Goal: Check status: Check status

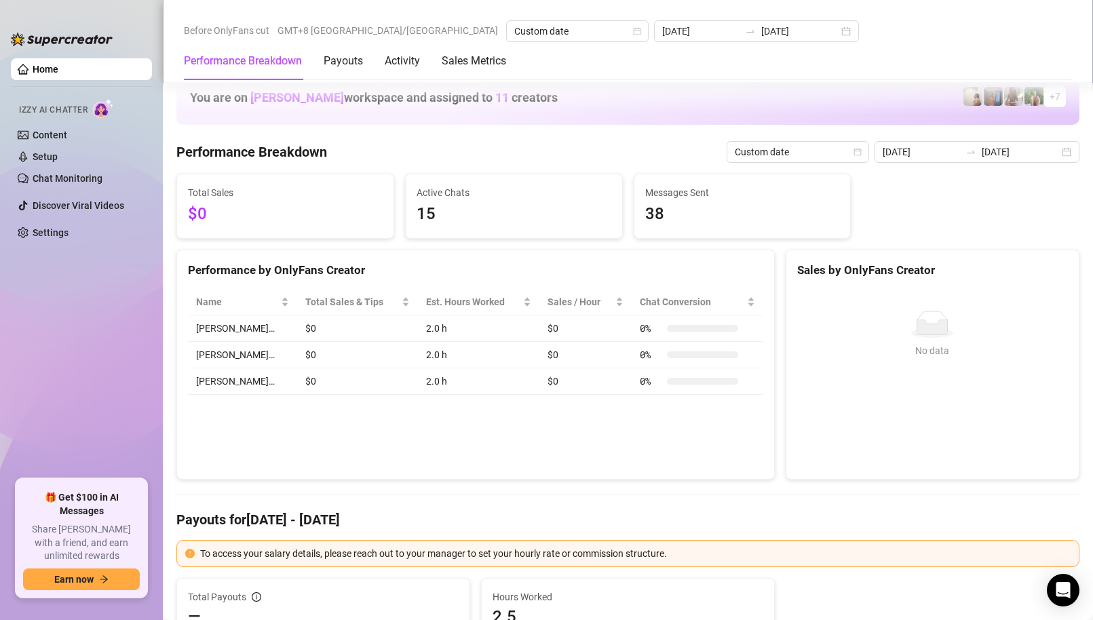
scroll to position [1628, 0]
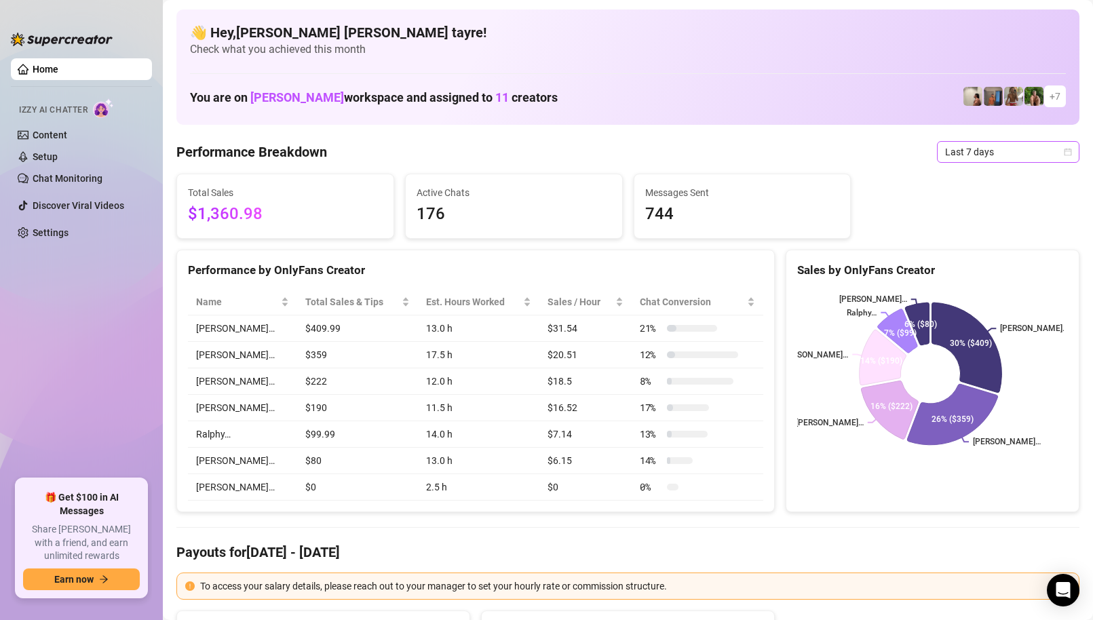
click at [981, 156] on span "Last 7 days" at bounding box center [1008, 152] width 126 height 20
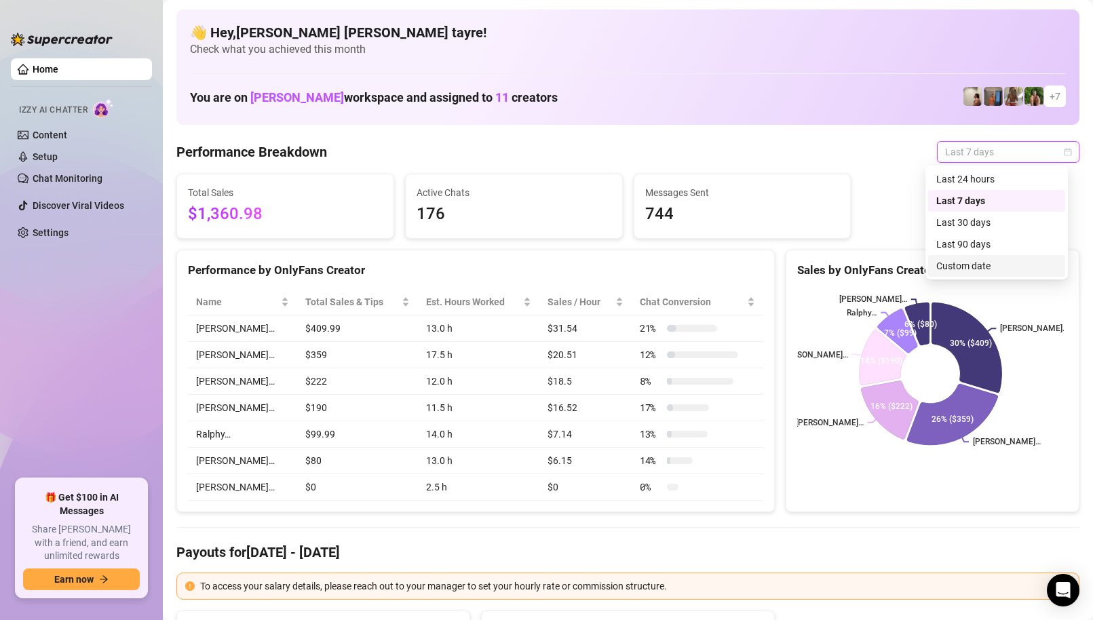
click at [951, 271] on div "Custom date" at bounding box center [996, 265] width 121 height 15
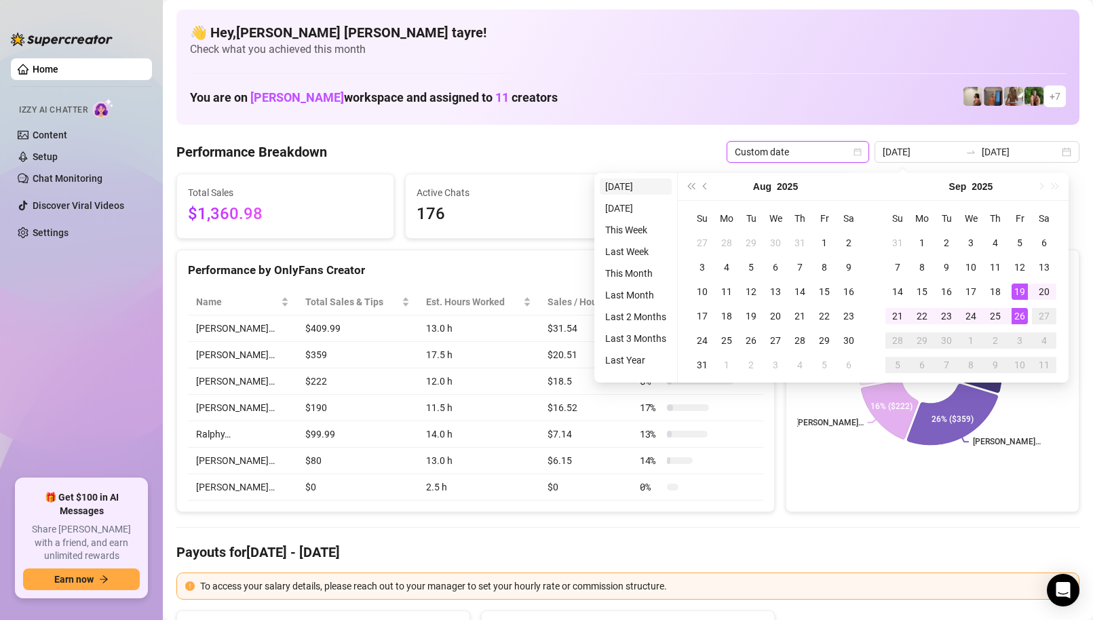
type input "[DATE]"
click at [645, 191] on li "[DATE]" at bounding box center [636, 186] width 72 height 16
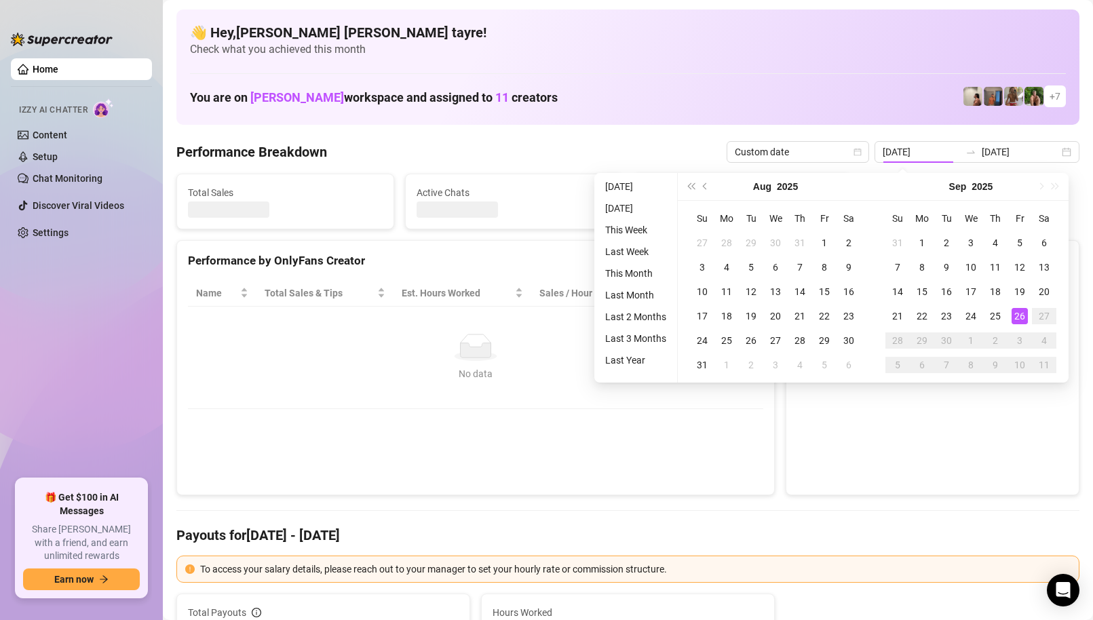
type input "[DATE]"
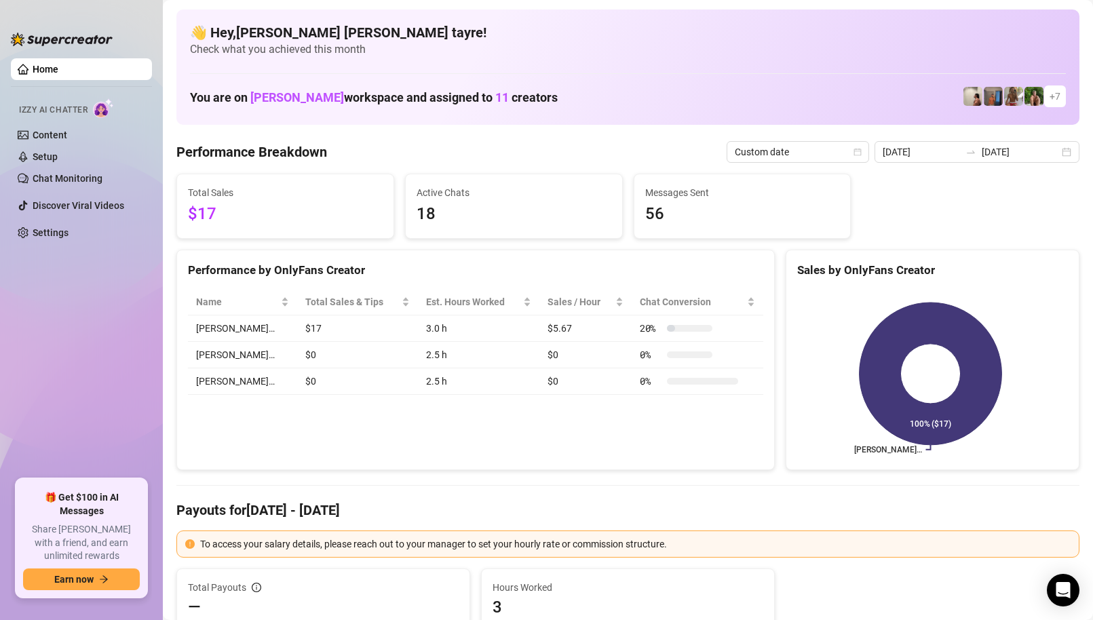
click at [75, 315] on ul "Home Izzy AI Chatter Content Setup Chat Monitoring Discover Viral Videos Settin…" at bounding box center [81, 263] width 141 height 420
